Goal: Find specific page/section

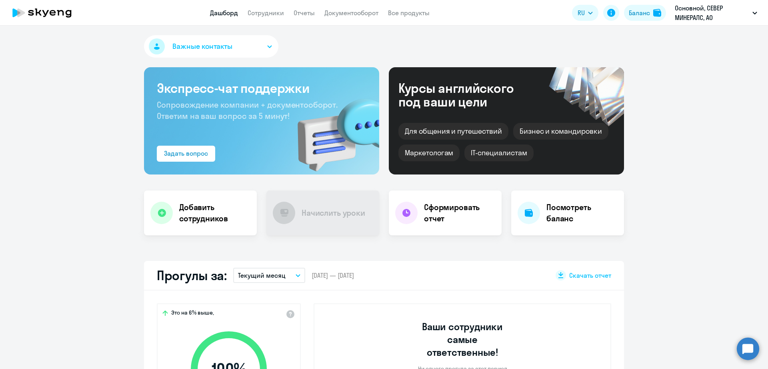
click at [267, 14] on link "Сотрудники" at bounding box center [266, 13] width 36 height 8
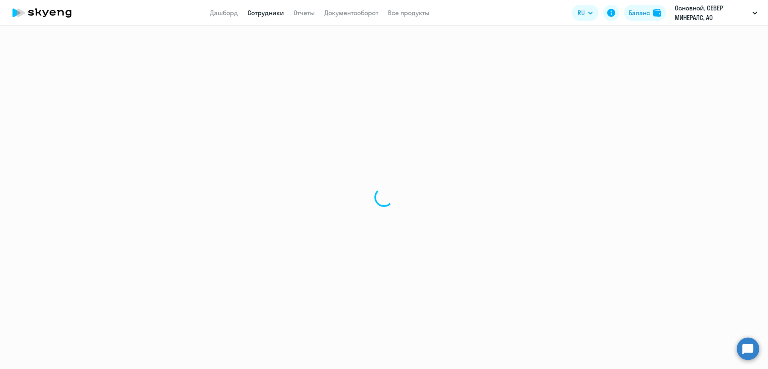
select select "30"
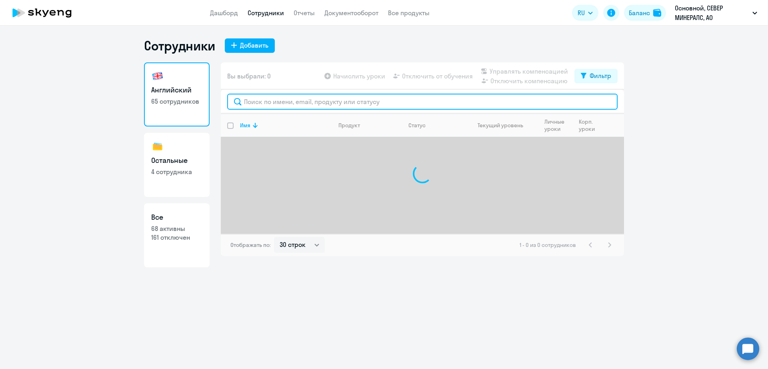
click at [294, 107] on input "text" at bounding box center [422, 102] width 391 height 16
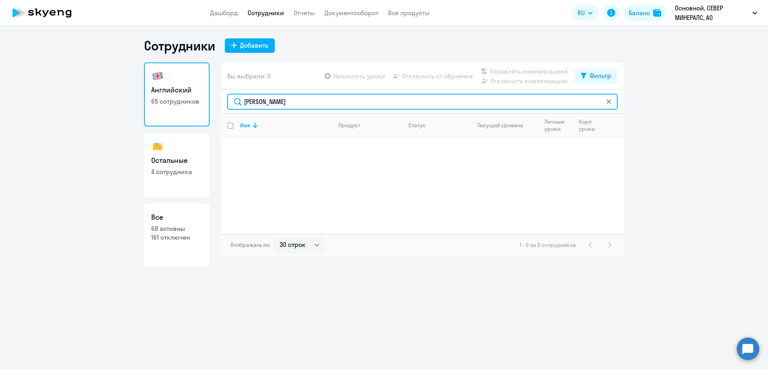
type input "кузнецова"
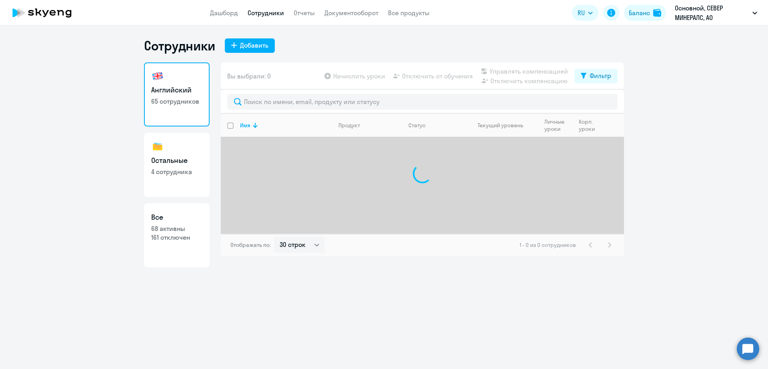
select select "30"
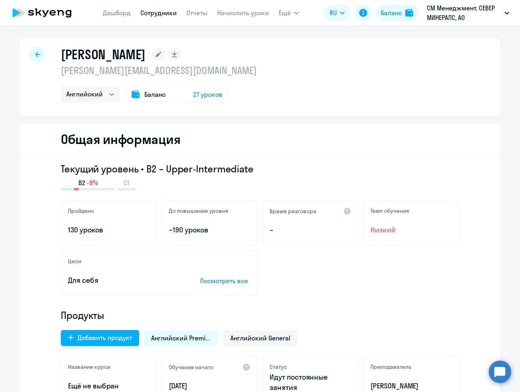
select select "english"
